Goal: Task Accomplishment & Management: Complete application form

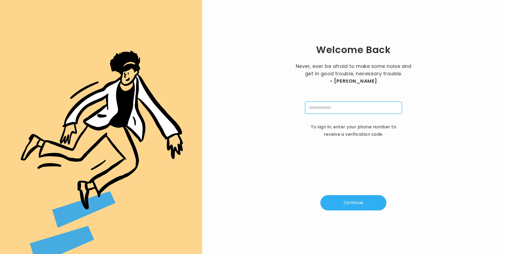
drag, startPoint x: 340, startPoint y: 107, endPoint x: 342, endPoint y: 112, distance: 5.4
click at [340, 107] on input "tel" at bounding box center [353, 108] width 97 height 12
type input "**********"
click at [349, 203] on button "Continue" at bounding box center [354, 202] width 66 height 15
type input "*"
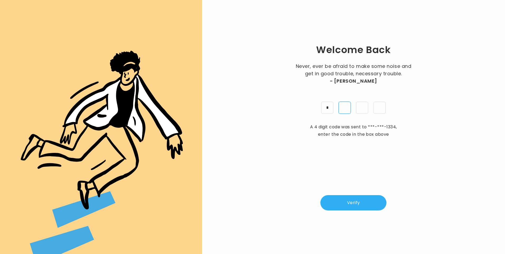
type input "*"
click at [360, 200] on button "Verify" at bounding box center [354, 202] width 66 height 15
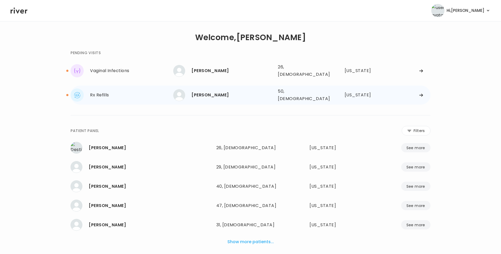
click at [206, 93] on div "[PERSON_NAME]" at bounding box center [233, 94] width 82 height 7
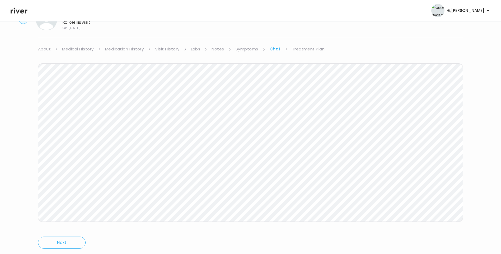
scroll to position [39, 0]
click at [301, 33] on link "Treatment Plan" at bounding box center [308, 34] width 33 height 7
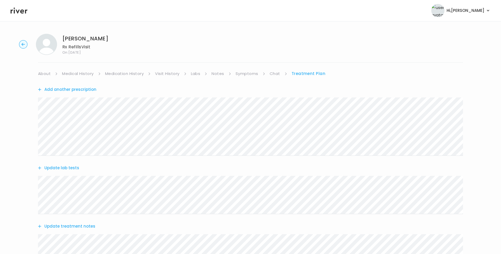
click at [114, 74] on link "Medication History" at bounding box center [124, 73] width 39 height 7
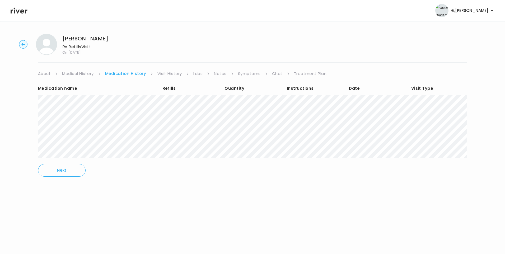
click at [253, 75] on link "Symptoms" at bounding box center [249, 73] width 23 height 7
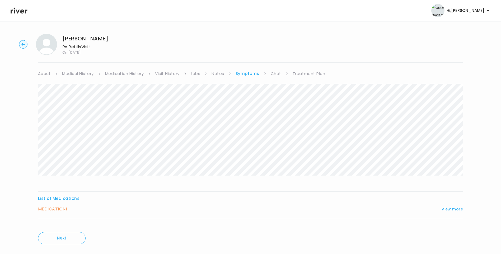
click at [310, 73] on link "Treatment Plan" at bounding box center [309, 73] width 33 height 7
click at [82, 90] on button "Add another prescription" at bounding box center [67, 89] width 58 height 7
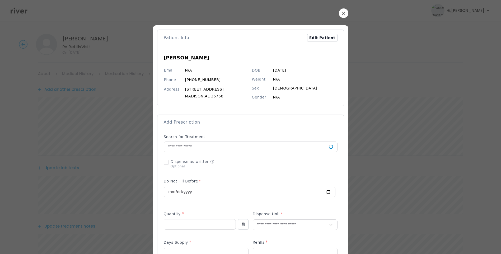
scroll to position [106, 0]
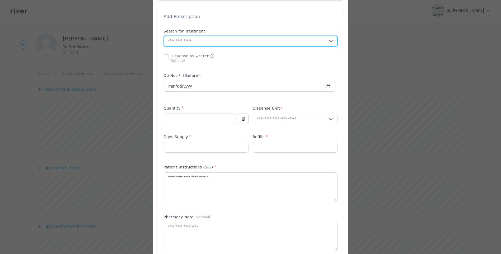
click at [177, 41] on input "text" at bounding box center [246, 41] width 165 height 10
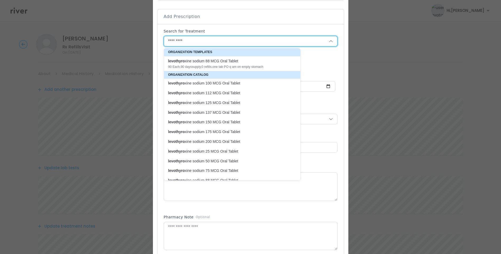
click at [226, 81] on p "levothyro xine sodium 100 MCG Oral Tablet" at bounding box center [229, 83] width 122 height 5
type input "**********"
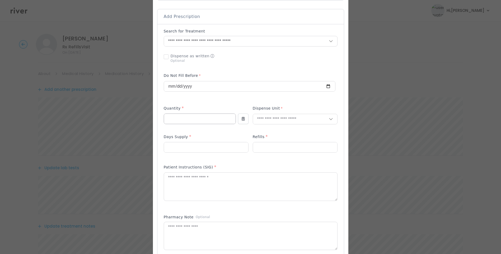
click at [178, 120] on input "number" at bounding box center [200, 119] width 72 height 10
type input "**"
click at [174, 150] on input "number" at bounding box center [206, 147] width 84 height 10
type input "**"
click at [264, 150] on input "number" at bounding box center [295, 147] width 84 height 10
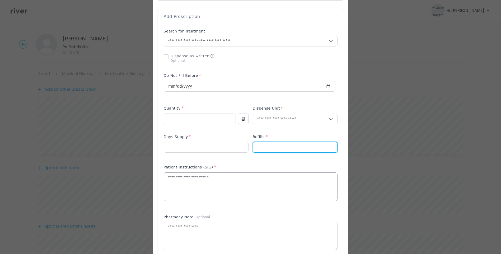
type input "*"
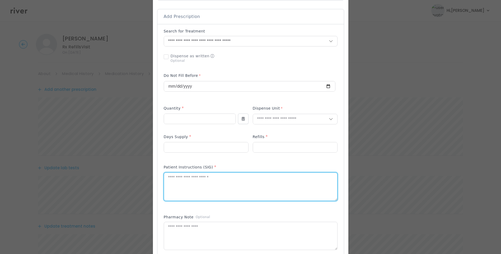
click at [202, 187] on textarea at bounding box center [250, 187] width 173 height 28
paste textarea "**********"
type textarea "**********"
click at [263, 119] on input "text" at bounding box center [291, 119] width 76 height 10
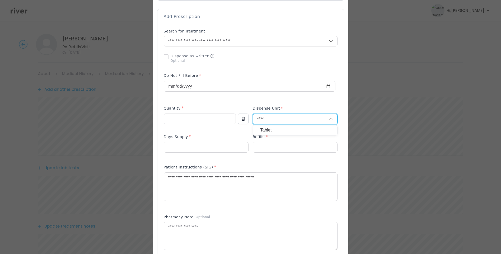
type input "****"
click at [269, 132] on p "Tablet" at bounding box center [296, 131] width 70 height 8
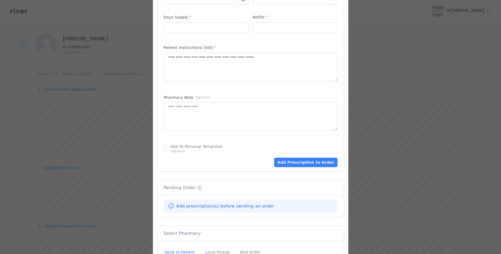
scroll to position [264, 0]
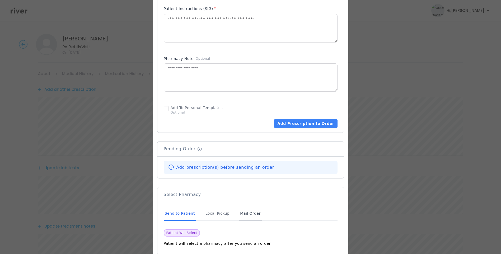
drag, startPoint x: 238, startPoint y: 212, endPoint x: 244, endPoint y: 213, distance: 6.1
click at [239, 213] on div "Mail Order" at bounding box center [250, 214] width 22 height 14
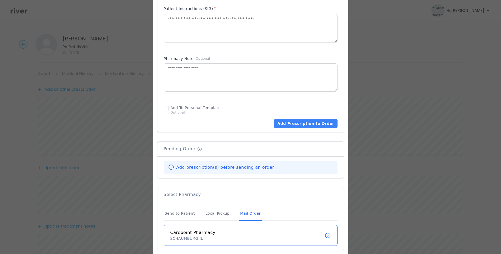
click at [244, 212] on div "Mail Order" at bounding box center [250, 214] width 22 height 14
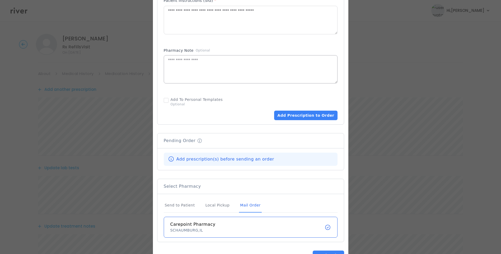
scroll to position [291, 0]
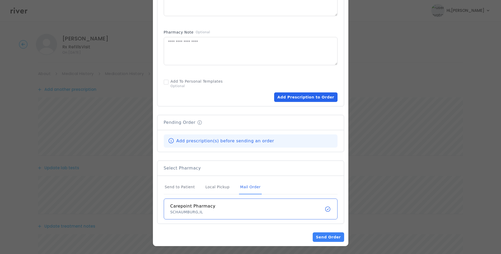
click at [298, 96] on button "Add Prescription to Order" at bounding box center [305, 97] width 63 height 10
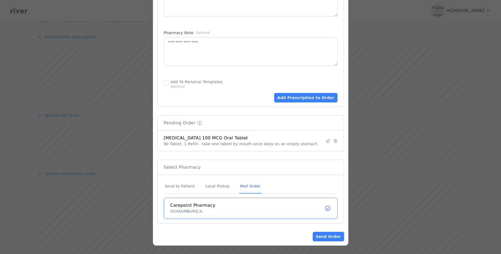
scroll to position [79, 0]
click at [243, 184] on div "Mail Order" at bounding box center [250, 186] width 22 height 14
click at [333, 237] on button "Send Order" at bounding box center [328, 237] width 31 height 10
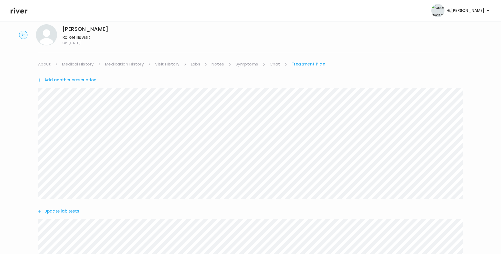
scroll to position [0, 0]
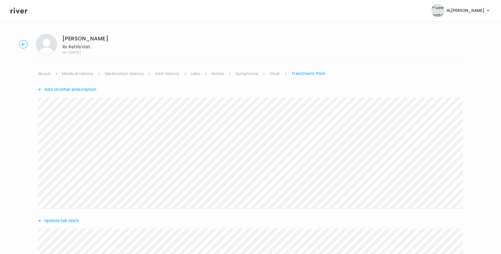
click at [274, 72] on link "Chat" at bounding box center [275, 73] width 11 height 7
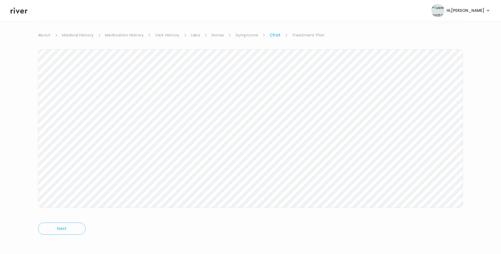
scroll to position [39, 0]
click at [304, 33] on link "Treatment Plan" at bounding box center [308, 34] width 33 height 7
click at [80, 109] on button "Update treatment notes" at bounding box center [66, 107] width 57 height 7
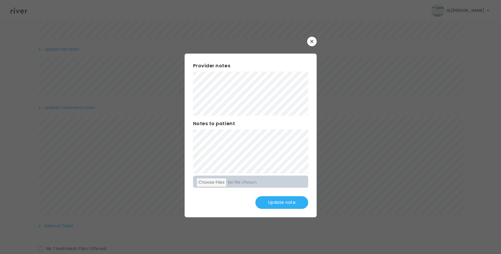
click at [290, 200] on button "Update note" at bounding box center [282, 202] width 53 height 13
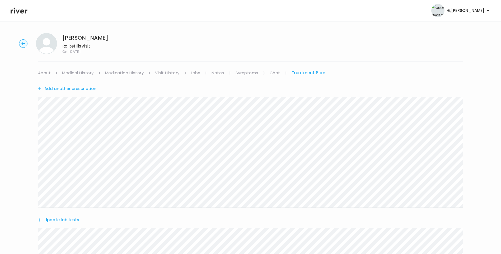
scroll to position [0, 0]
click at [131, 72] on link "Medication History" at bounding box center [124, 73] width 39 height 7
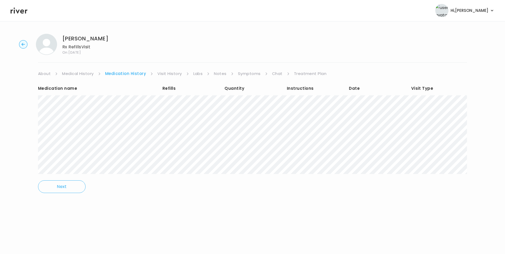
click at [171, 70] on link "Visit History" at bounding box center [170, 73] width 24 height 7
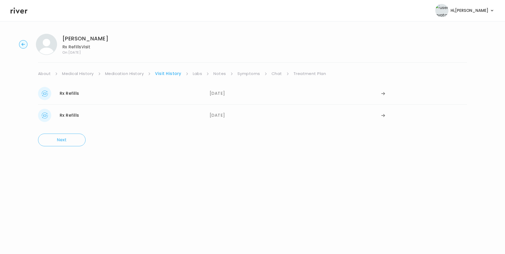
click at [309, 73] on link "Treatment Plan" at bounding box center [310, 73] width 33 height 7
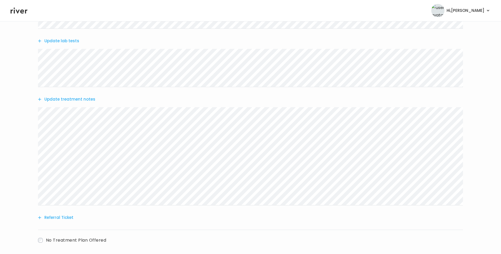
scroll to position [185, 0]
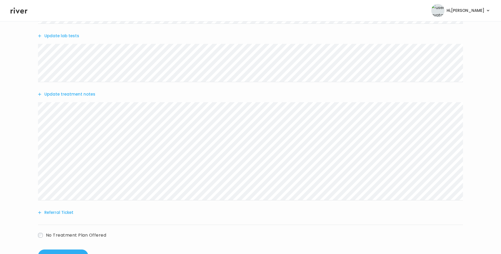
click at [66, 93] on button "Update treatment notes" at bounding box center [66, 94] width 57 height 7
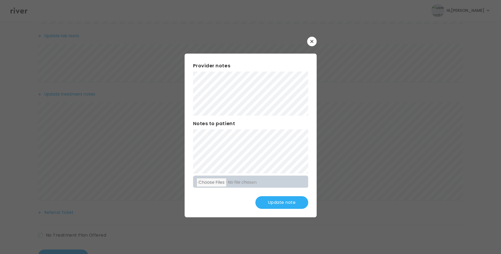
click at [284, 204] on button "Update note" at bounding box center [282, 202] width 53 height 13
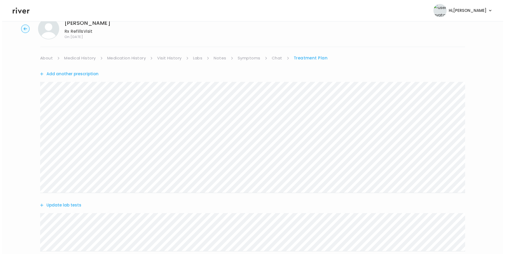
scroll to position [0, 0]
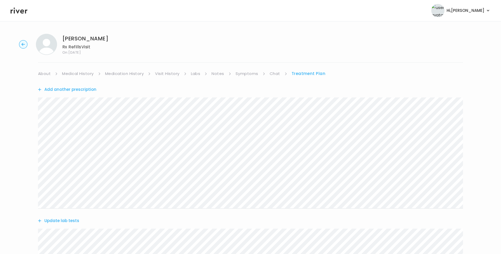
click at [170, 71] on link "Visit History" at bounding box center [167, 73] width 24 height 7
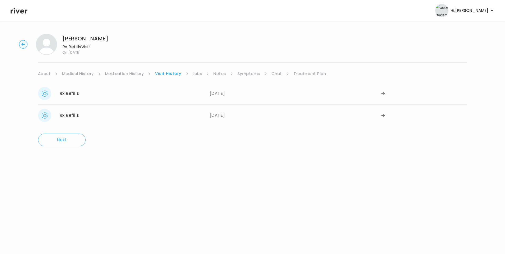
click at [113, 75] on link "Medication History" at bounding box center [124, 73] width 39 height 7
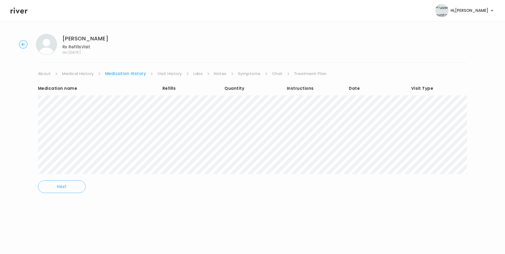
click at [274, 72] on link "Chat" at bounding box center [277, 73] width 11 height 7
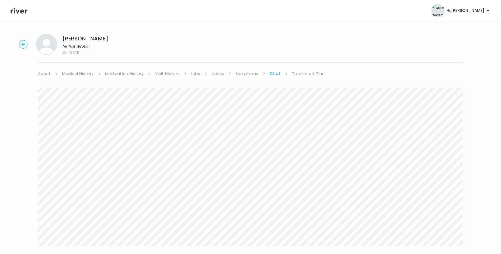
click at [305, 71] on link "Treatment Plan" at bounding box center [308, 73] width 33 height 7
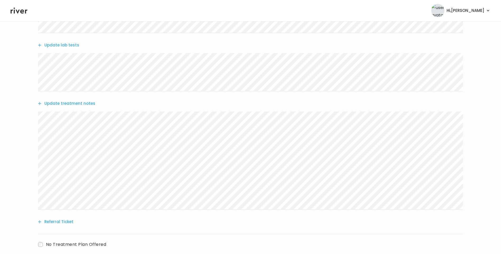
scroll to position [206, 0]
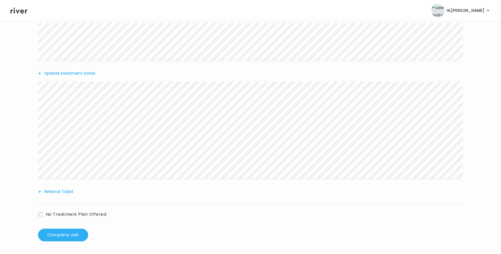
click at [66, 73] on button "Update treatment notes" at bounding box center [66, 73] width 57 height 7
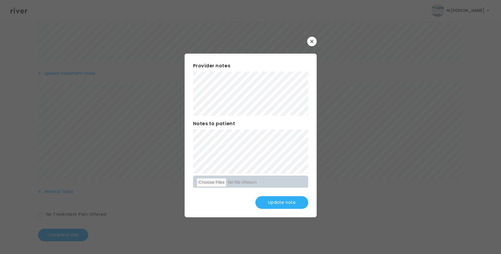
click at [287, 205] on button "Update note" at bounding box center [282, 202] width 53 height 13
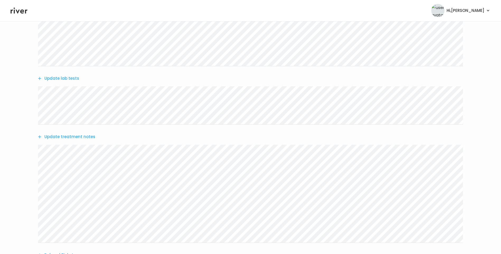
scroll to position [153, 0]
click at [65, 128] on button "Update treatment notes" at bounding box center [66, 126] width 57 height 7
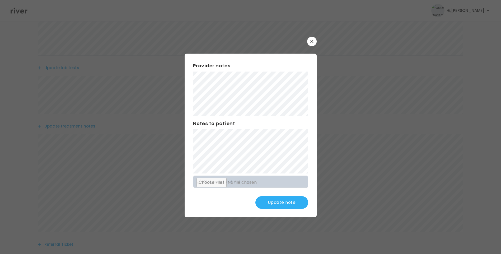
click at [275, 207] on button "Update note" at bounding box center [282, 202] width 53 height 13
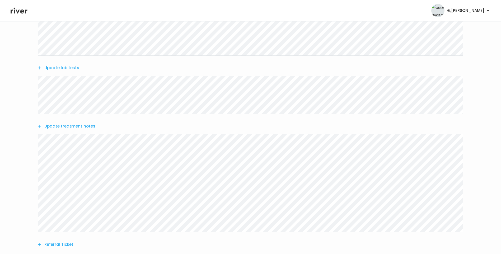
click at [88, 127] on button "Update treatment notes" at bounding box center [66, 126] width 57 height 7
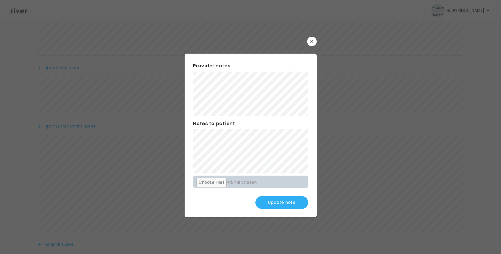
click at [286, 201] on button "Update note" at bounding box center [282, 202] width 53 height 13
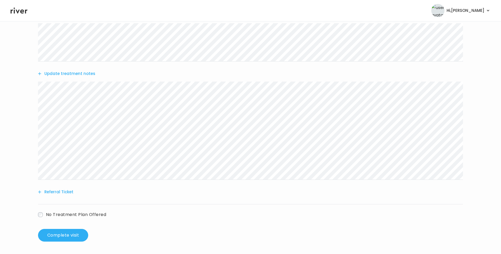
scroll to position [206, 0]
click at [57, 233] on button "Complete visit" at bounding box center [63, 235] width 50 height 13
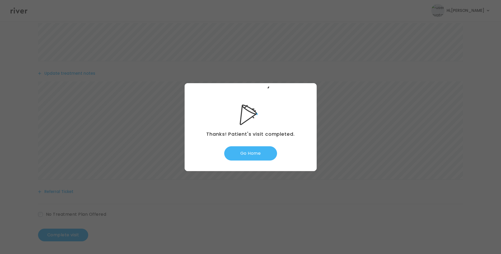
click at [256, 156] on button "Go Home" at bounding box center [250, 153] width 53 height 14
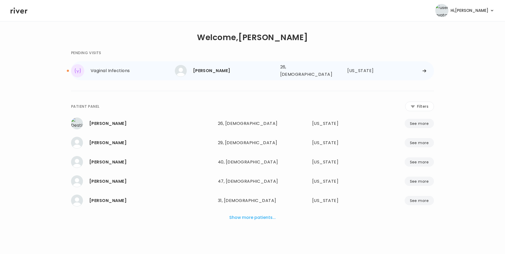
click at [201, 63] on div "[PERSON_NAME] 26, [DEMOGRAPHIC_DATA] See more 26, [DEMOGRAPHIC_DATA] [US_STATE]" at bounding box center [304, 70] width 259 height 17
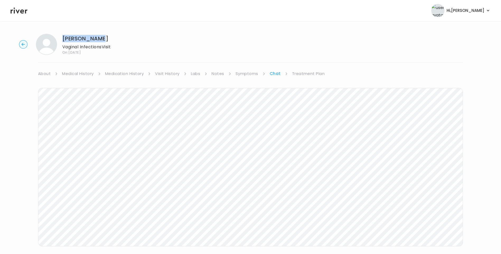
drag, startPoint x: 61, startPoint y: 37, endPoint x: 102, endPoint y: 38, distance: 41.2
click at [102, 38] on div "[PERSON_NAME] Vaginal Infections Visit On: [DATE]" at bounding box center [73, 44] width 75 height 21
copy h1 "[PERSON_NAME]"
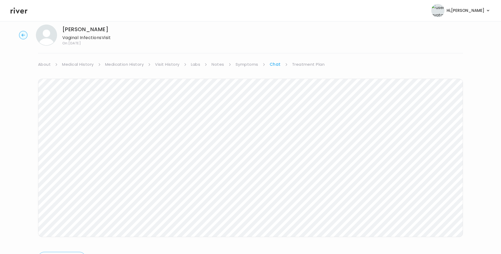
scroll to position [17, 0]
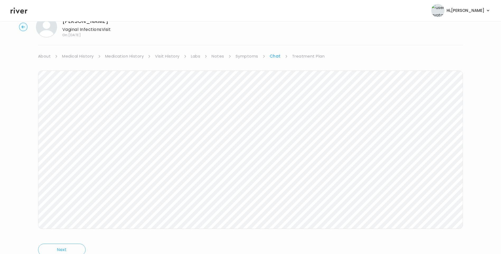
click at [305, 56] on link "Treatment Plan" at bounding box center [308, 56] width 33 height 7
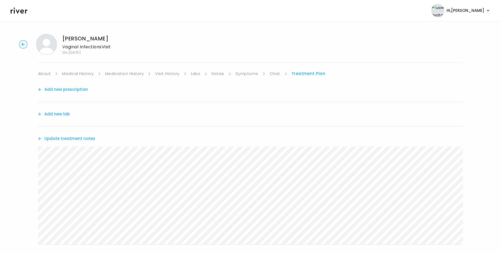
click at [70, 138] on button "Update treatment notes" at bounding box center [66, 138] width 57 height 7
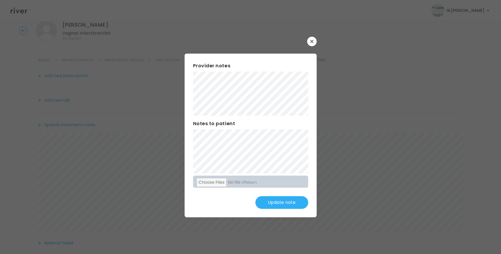
scroll to position [26, 0]
click at [291, 202] on button "Update note" at bounding box center [282, 202] width 53 height 13
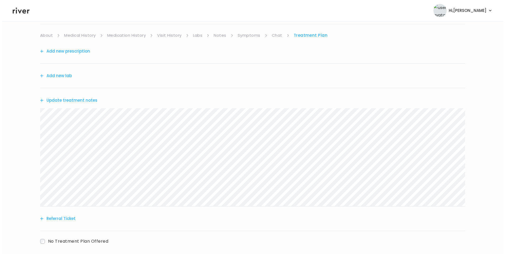
scroll to position [0, 0]
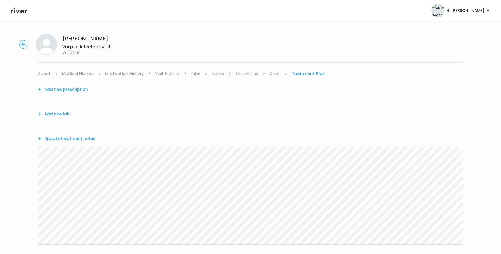
click at [22, 11] on icon at bounding box center [19, 11] width 17 height 8
